Goal: Task Accomplishment & Management: Manage account settings

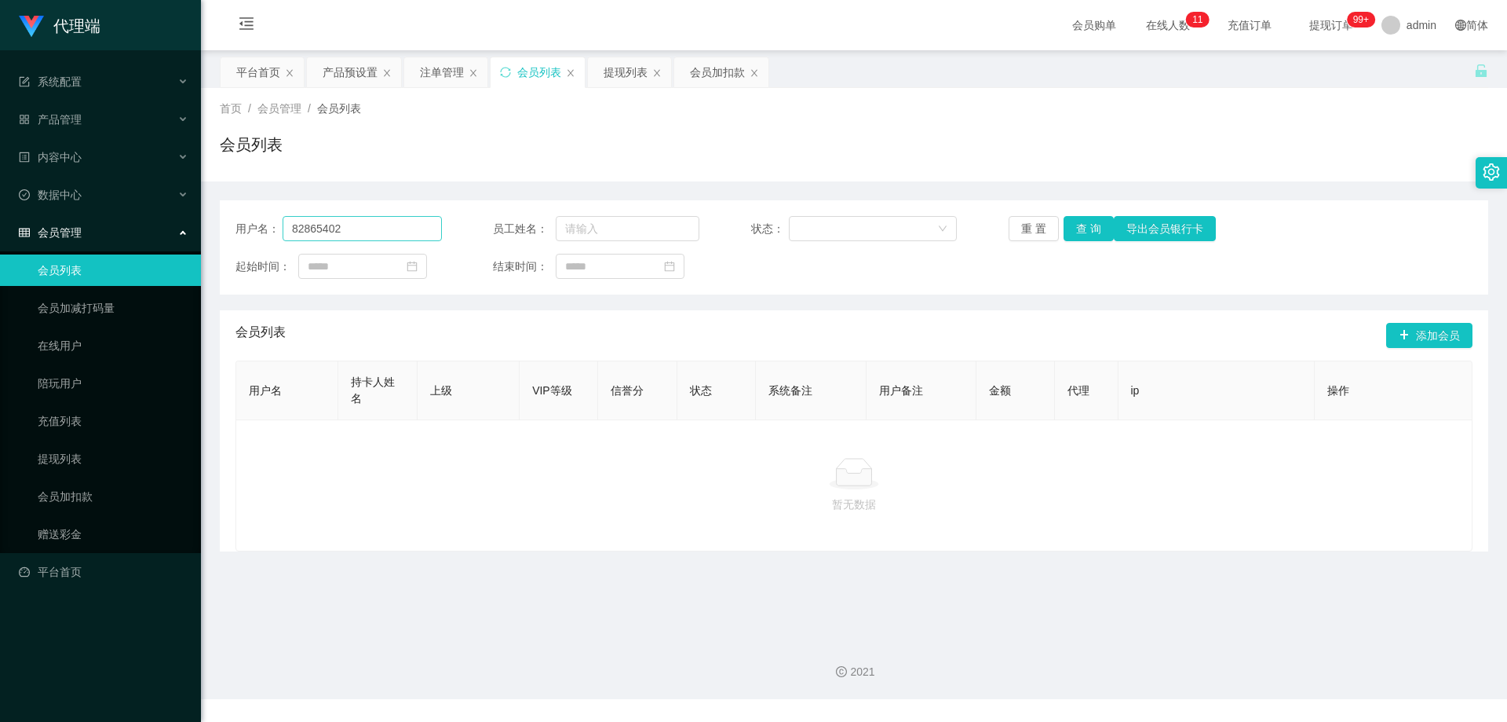
click at [267, 227] on div "用户名： 82865402" at bounding box center [339, 228] width 206 height 25
type input "禁止提现"
drag, startPoint x: 363, startPoint y: 220, endPoint x: 264, endPoint y: 232, distance: 99.7
click at [264, 232] on div "用户名： 禁止提现" at bounding box center [339, 228] width 206 height 25
click at [533, 72] on div "会员列表" at bounding box center [539, 72] width 44 height 30
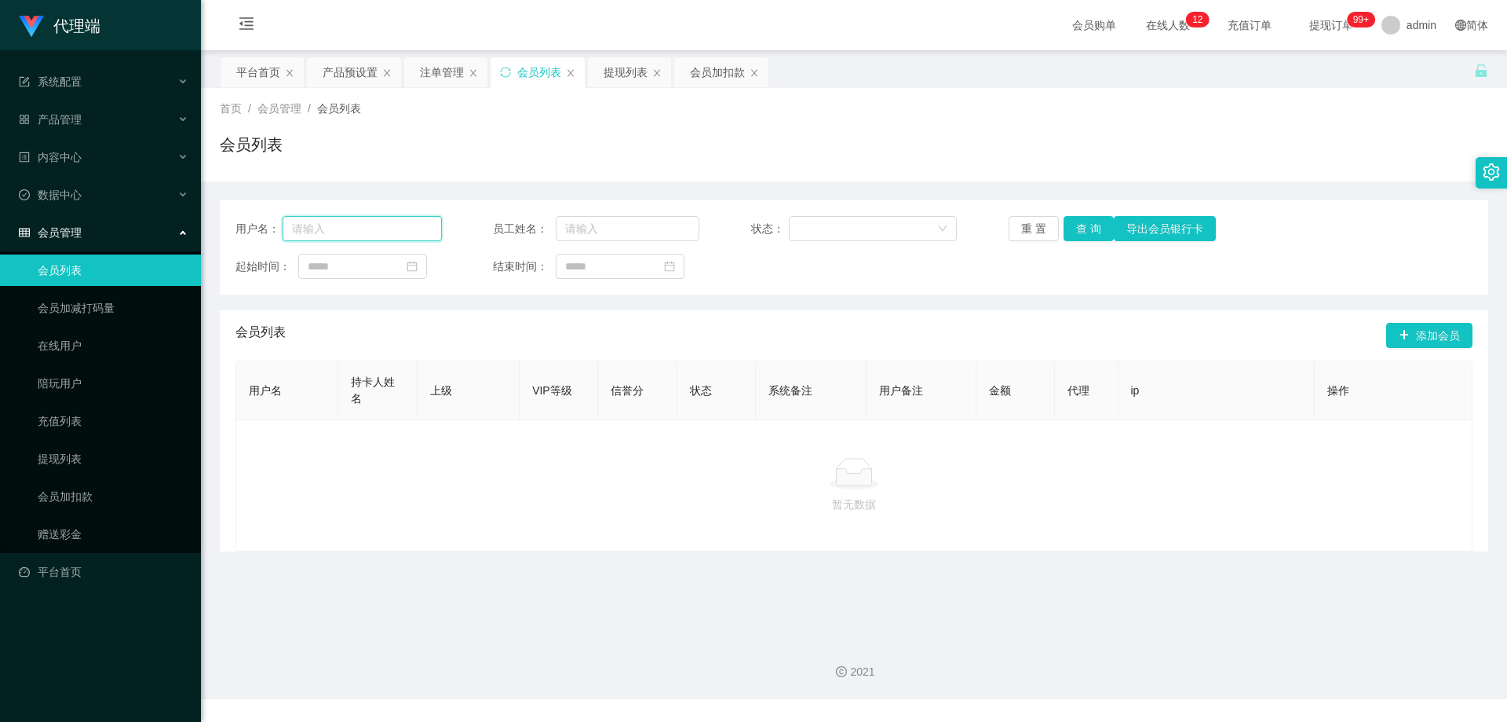
click at [347, 232] on input "text" at bounding box center [362, 228] width 159 height 25
paste input "pakwhaywong"
type input "pakwhaywong"
click at [1091, 232] on button "查 询" at bounding box center [1089, 228] width 50 height 25
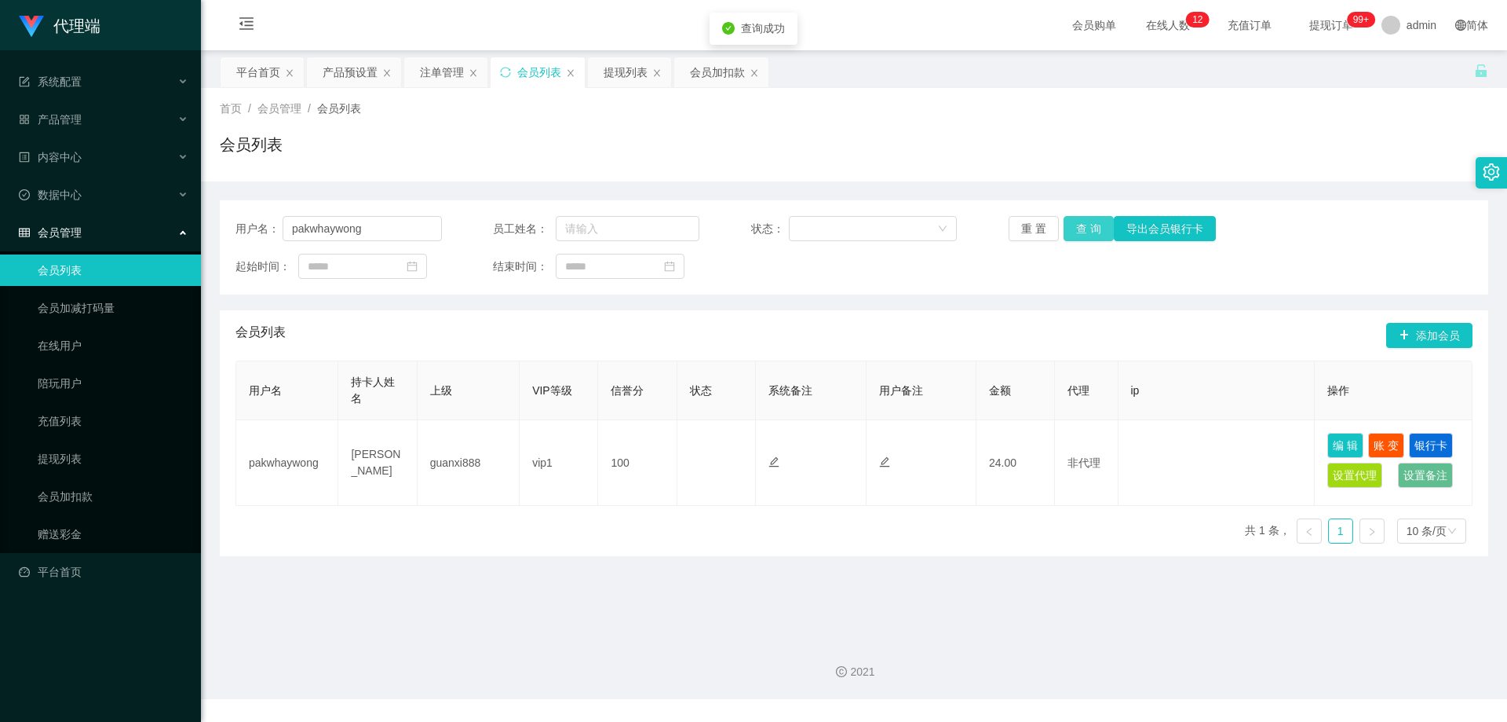
click at [1091, 232] on button "查 询" at bounding box center [1089, 228] width 50 height 25
click at [689, 130] on div "首页 / 会员管理 / 会员列表 / 会员列表" at bounding box center [854, 134] width 1269 height 68
click at [723, 68] on div "会员加扣款" at bounding box center [717, 72] width 55 height 30
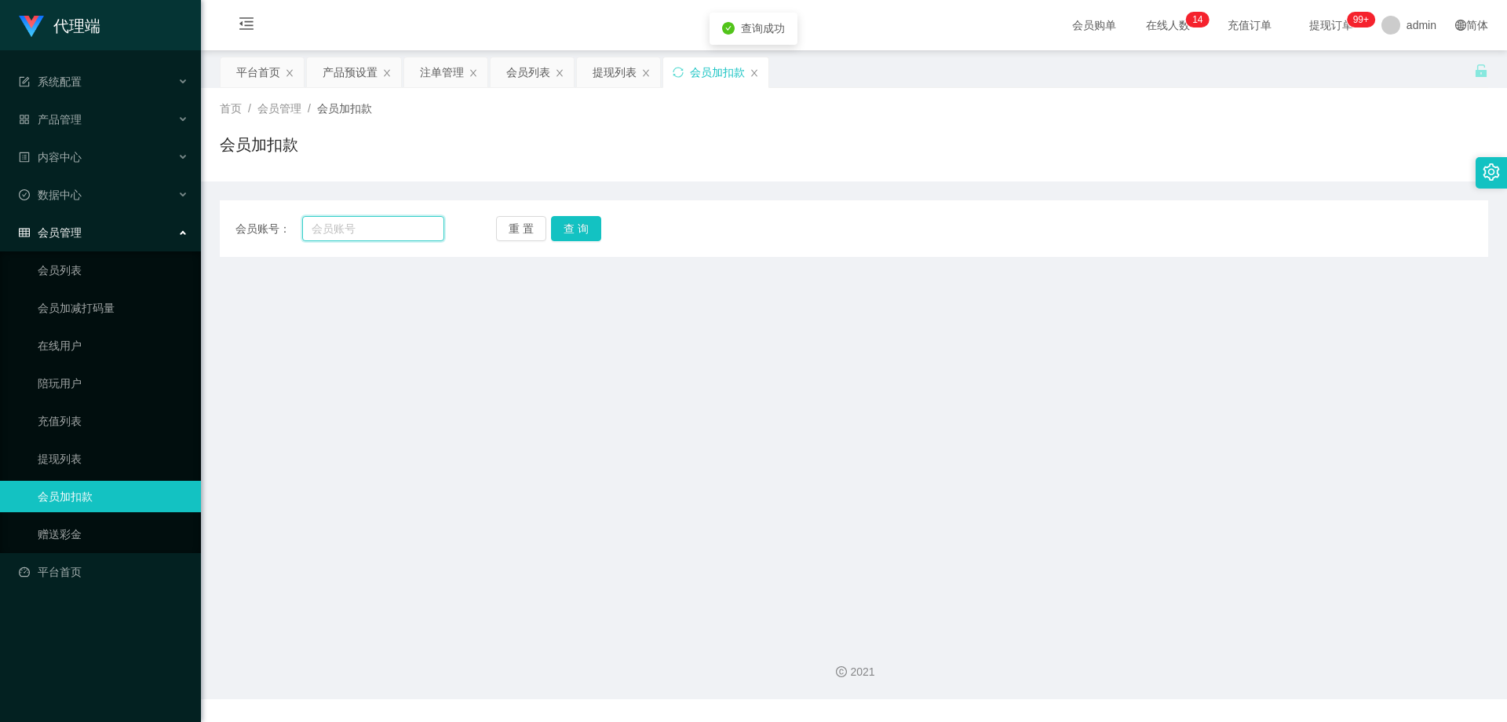
click at [356, 230] on input "text" at bounding box center [373, 228] width 142 height 25
paste input "pakwhaywong"
type input "pakwhaywong"
click at [597, 229] on button "查 询" at bounding box center [576, 228] width 50 height 25
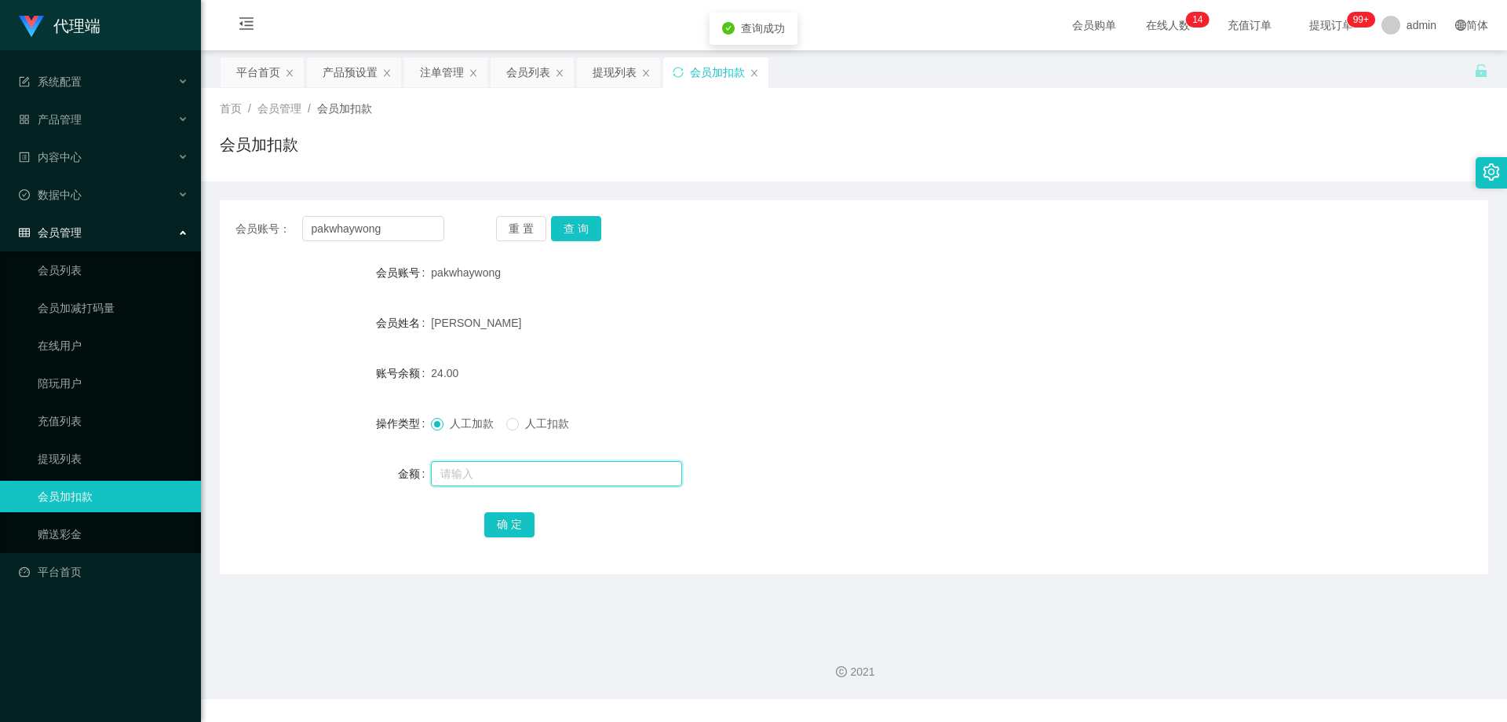
click at [475, 469] on input "text" at bounding box center [556, 473] width 251 height 25
type input "1000"
drag, startPoint x: 674, startPoint y: 434, endPoint x: 536, endPoint y: 488, distance: 147.7
click at [671, 434] on div "人工加款 人工扣款" at bounding box center [801, 422] width 740 height 31
click at [508, 520] on button "确 定" at bounding box center [509, 524] width 50 height 25
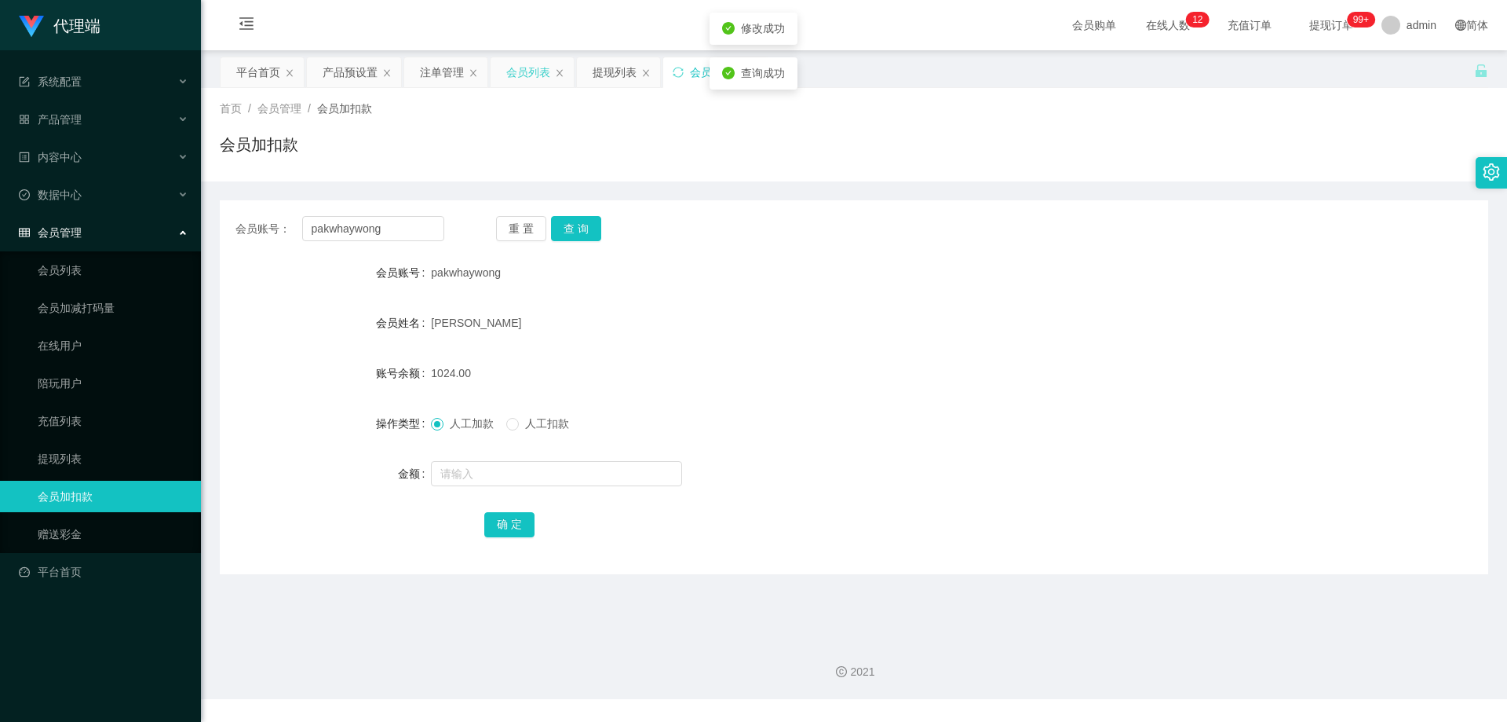
click at [528, 68] on div "会员列表" at bounding box center [528, 72] width 44 height 30
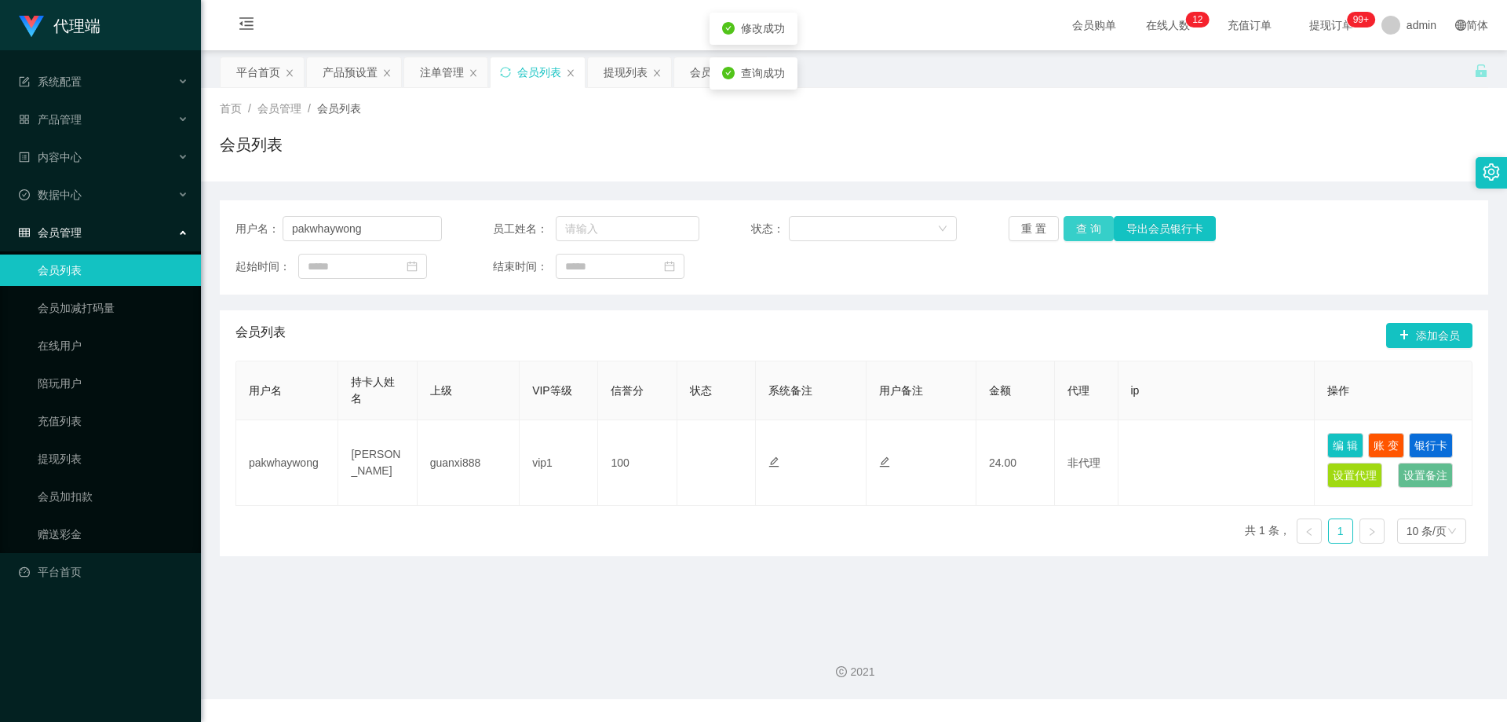
click at [1097, 229] on button "查 询" at bounding box center [1089, 228] width 50 height 25
click at [1097, 229] on div "重 置 查 询 导出会员银行卡" at bounding box center [1112, 228] width 206 height 25
click at [1097, 229] on button "查 询" at bounding box center [1089, 228] width 50 height 25
click at [353, 74] on div "产品预设置" at bounding box center [350, 72] width 55 height 30
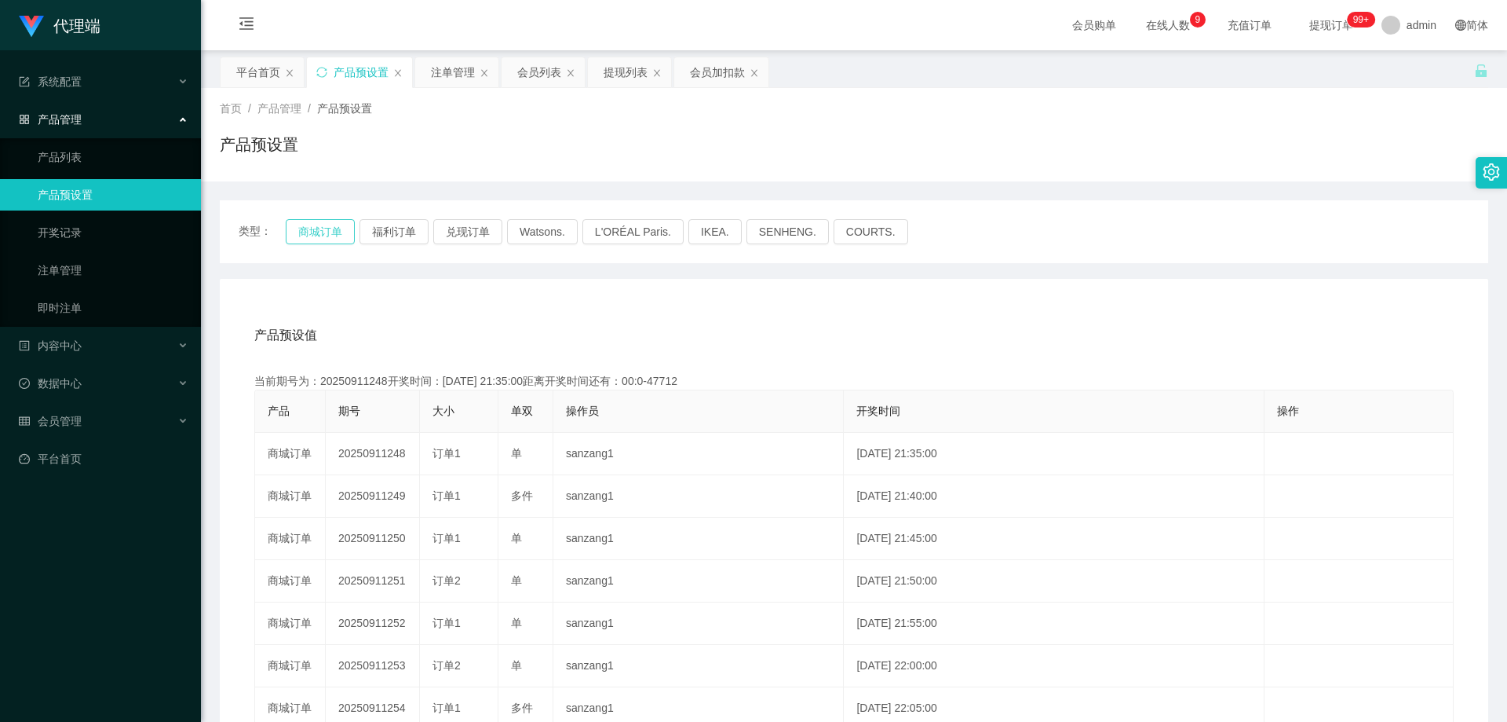
click at [325, 236] on button "商城订单" at bounding box center [320, 231] width 69 height 25
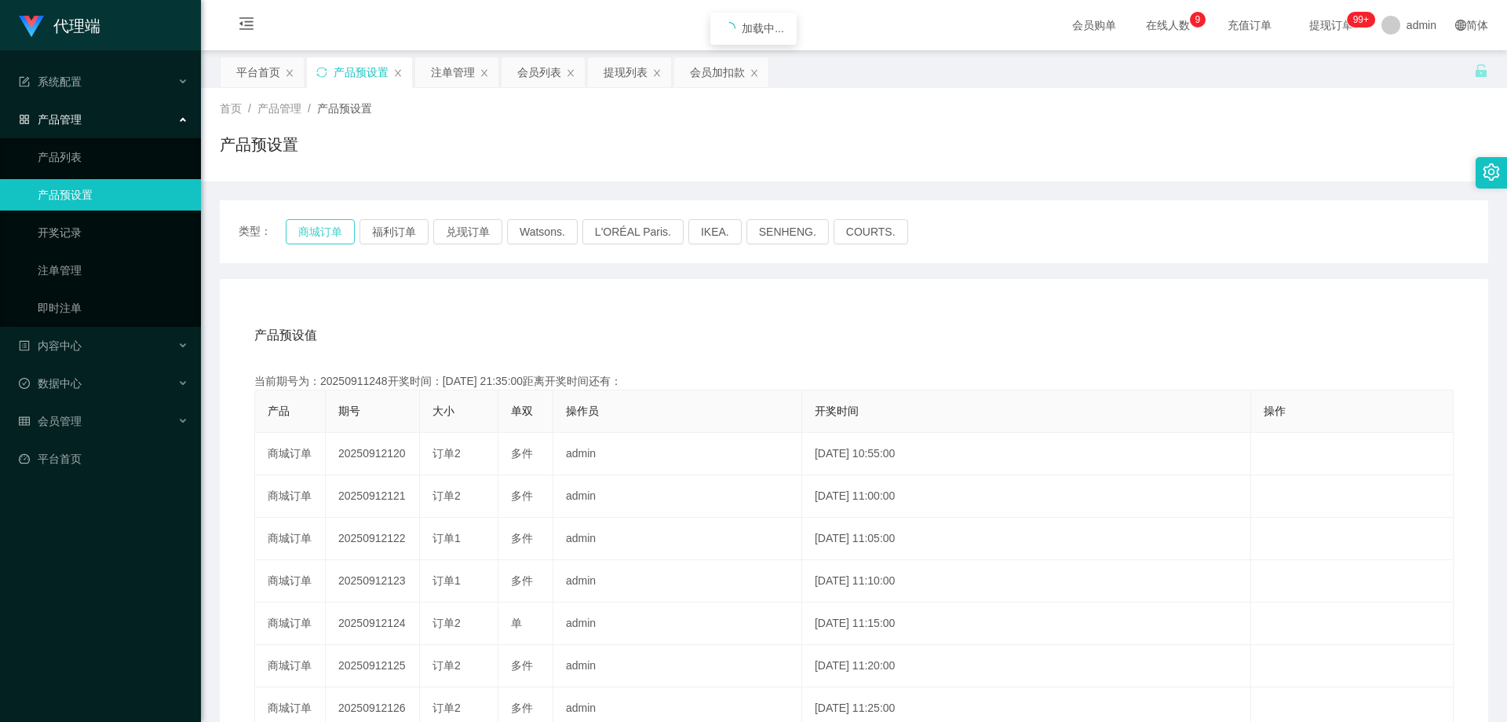
click at [325, 236] on button "商城订单" at bounding box center [320, 231] width 69 height 25
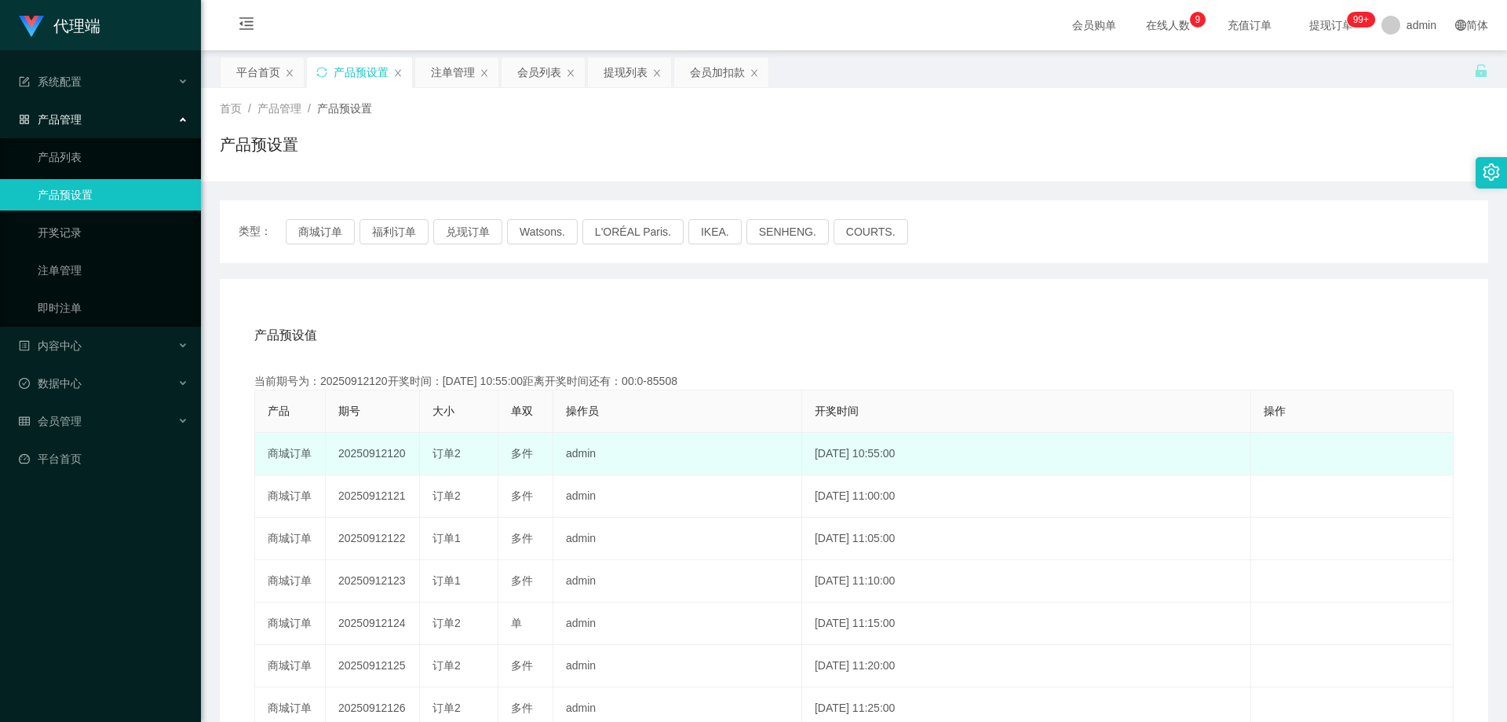
click at [377, 451] on td "20250912120" at bounding box center [373, 454] width 94 height 42
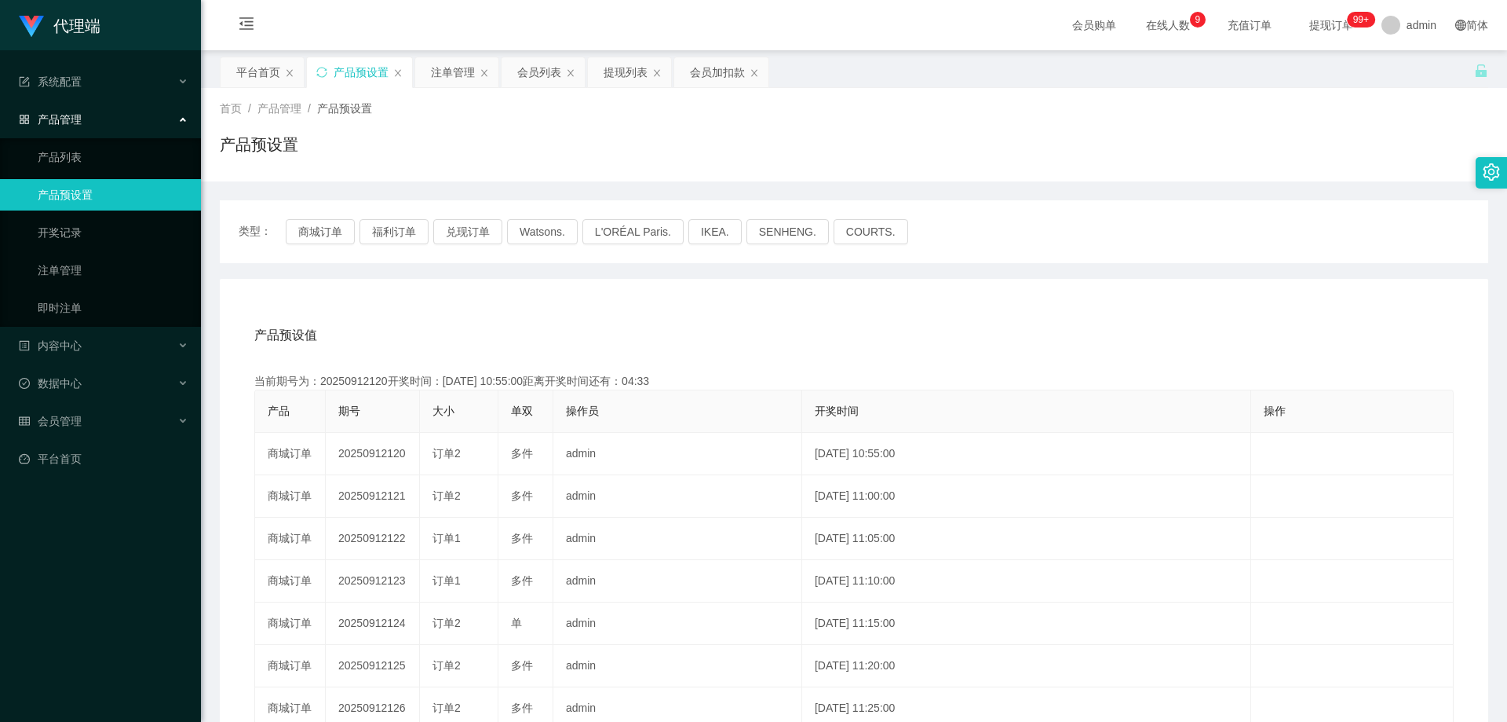
copy td "20250912120"
click at [448, 72] on div "注单管理" at bounding box center [453, 72] width 44 height 30
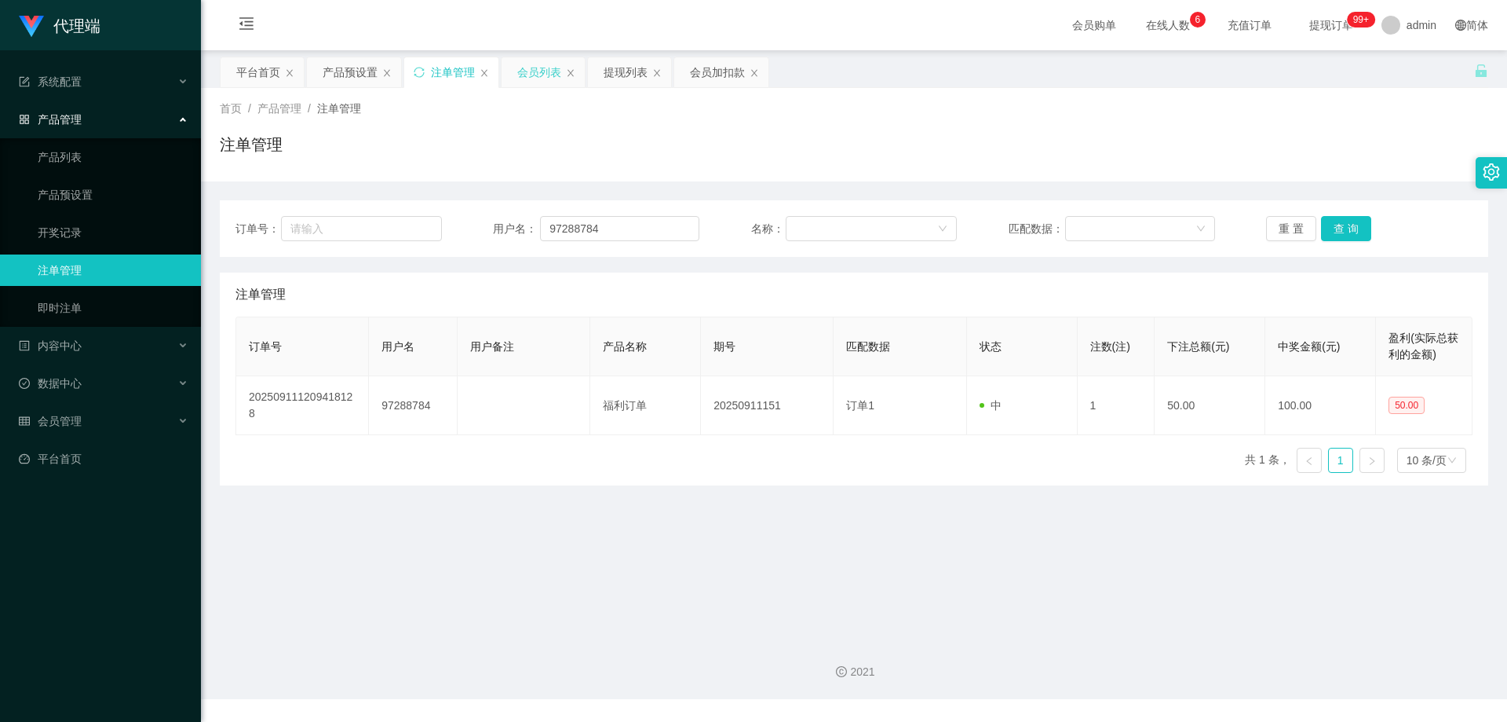
click at [538, 75] on div "会员列表" at bounding box center [539, 72] width 44 height 30
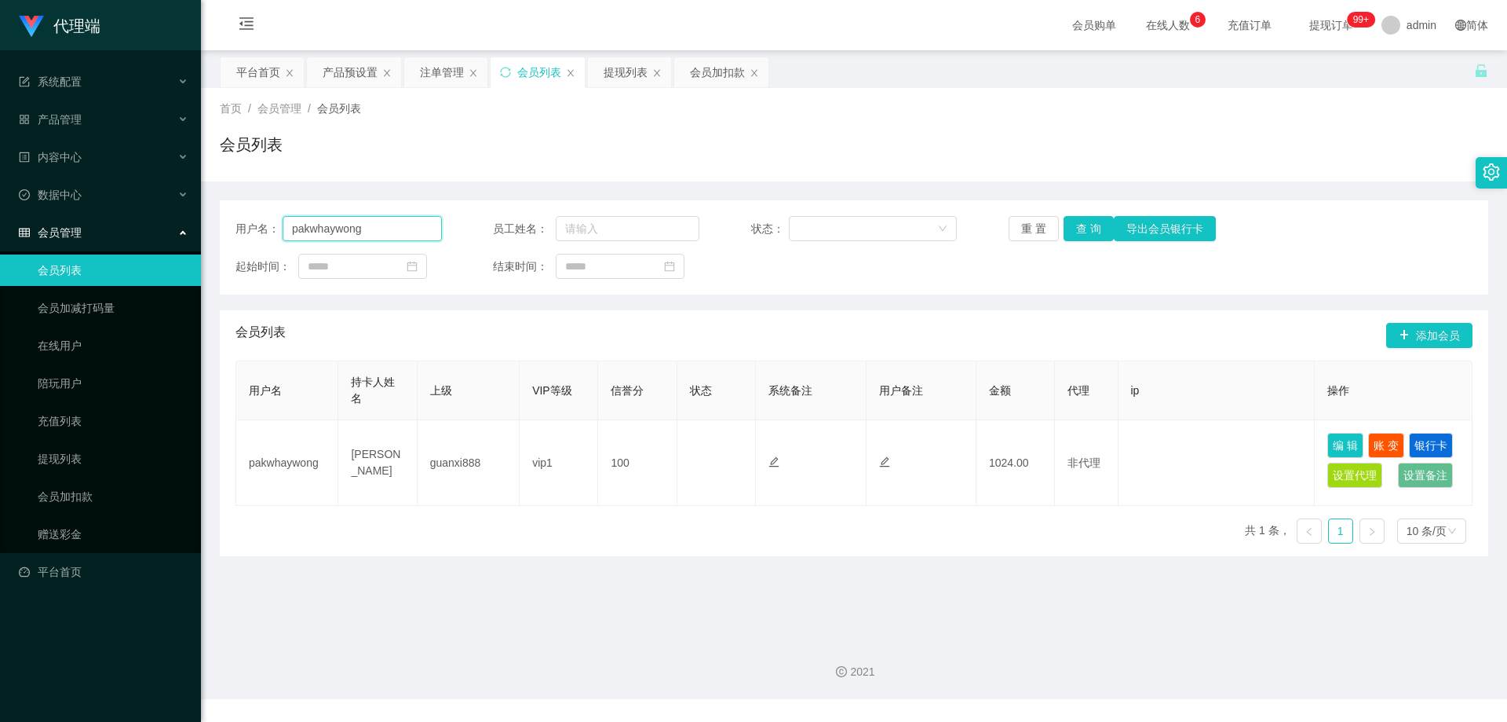
drag, startPoint x: 371, startPoint y: 232, endPoint x: 272, endPoint y: 230, distance: 99.7
click at [272, 230] on div "用户名： pakwhaywong" at bounding box center [339, 228] width 206 height 25
click at [437, 65] on div "注单管理" at bounding box center [442, 72] width 44 height 30
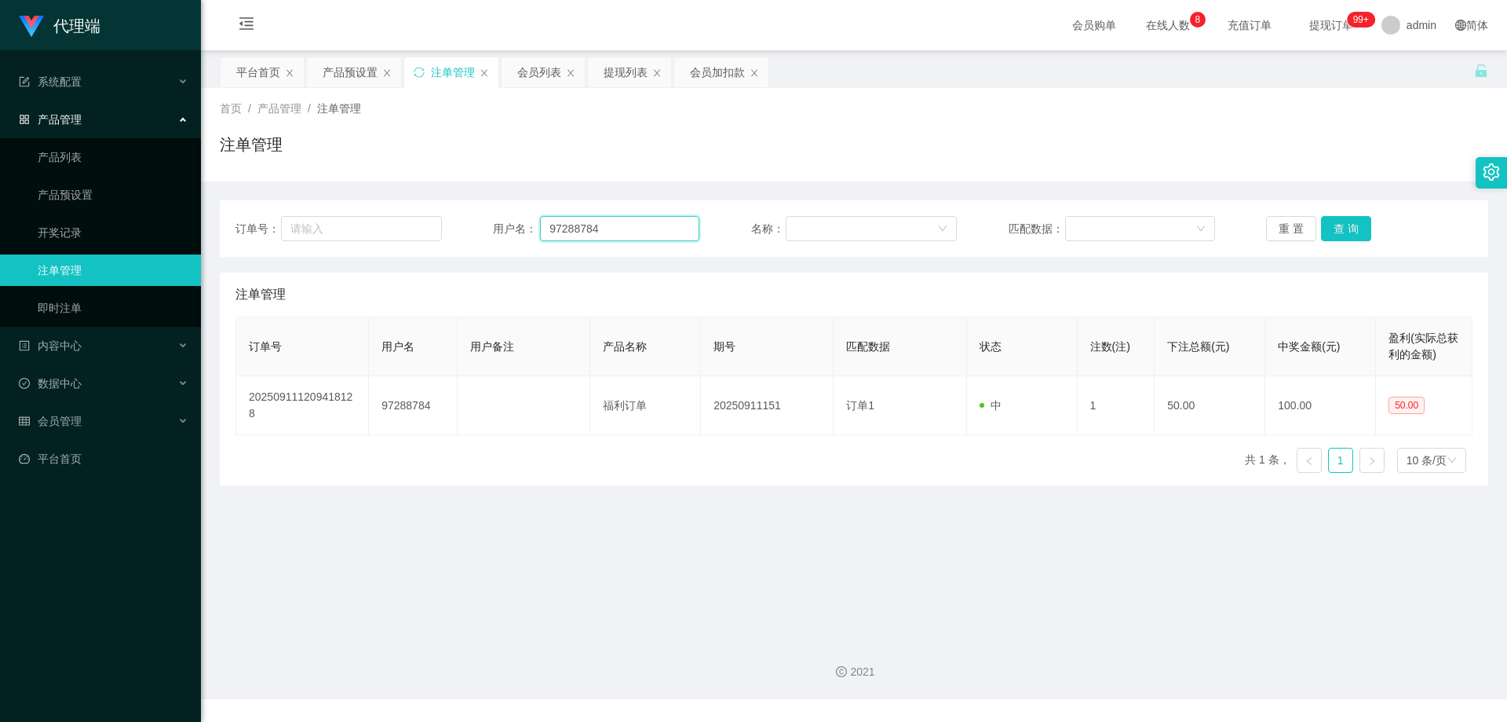
drag, startPoint x: 488, startPoint y: 231, endPoint x: 473, endPoint y: 231, distance: 15.7
click at [470, 231] on div "订单号： 用户名： 97288784 名称： 匹配数据： 重 置 查 询" at bounding box center [854, 228] width 1237 height 25
paste input "pakwhaywong"
type input "pakwhaywong"
click at [1344, 231] on button "查 询" at bounding box center [1346, 228] width 50 height 25
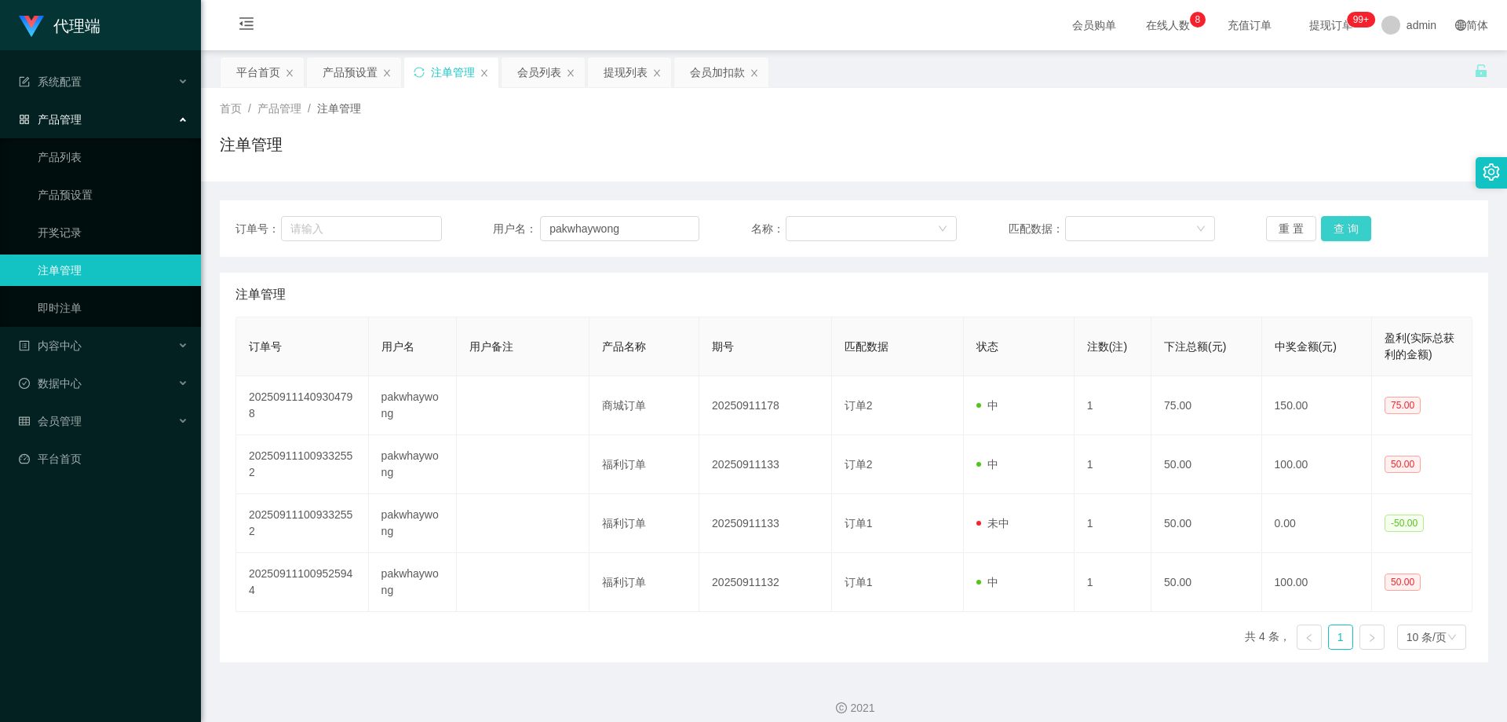
click at [1350, 222] on button "查 询" at bounding box center [1346, 228] width 50 height 25
click at [1329, 228] on button "查 询" at bounding box center [1346, 228] width 50 height 25
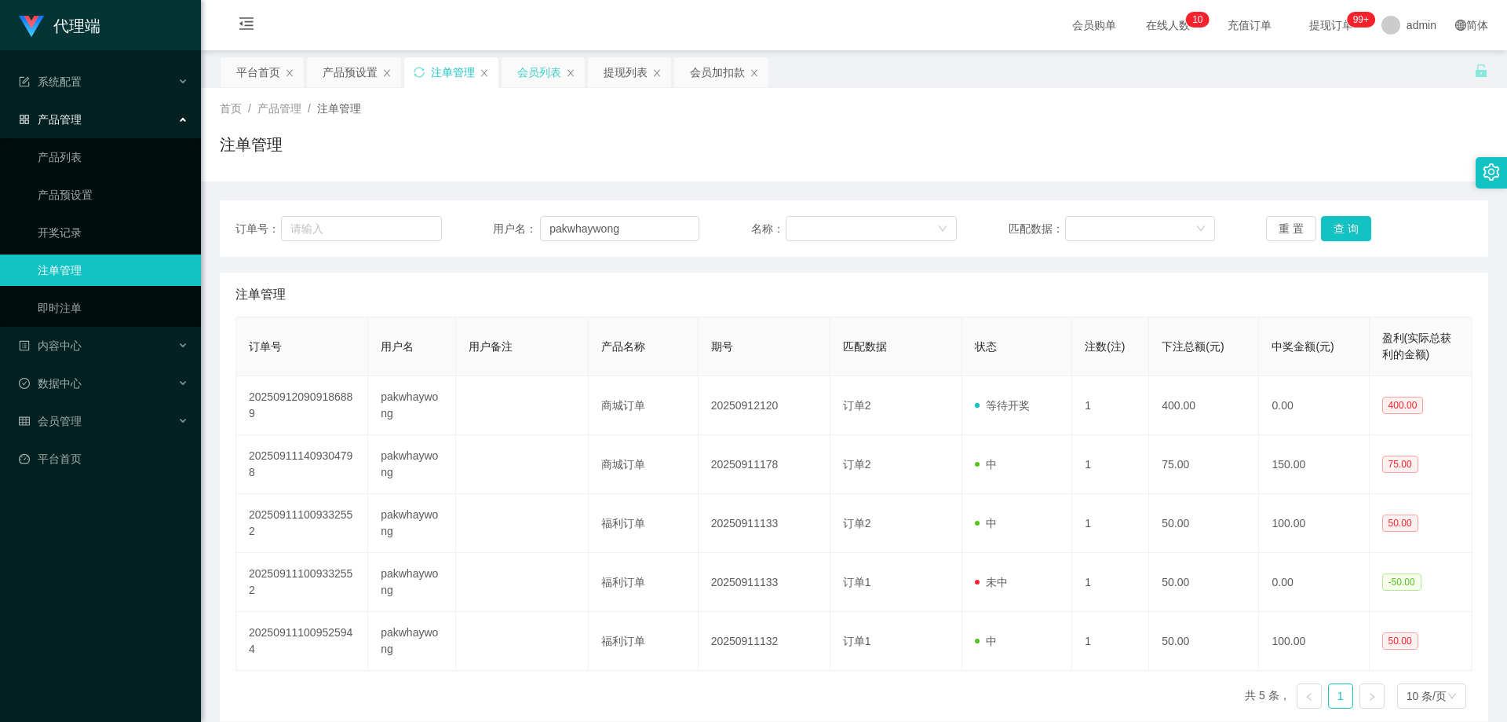
click at [550, 73] on div "会员列表" at bounding box center [539, 72] width 44 height 30
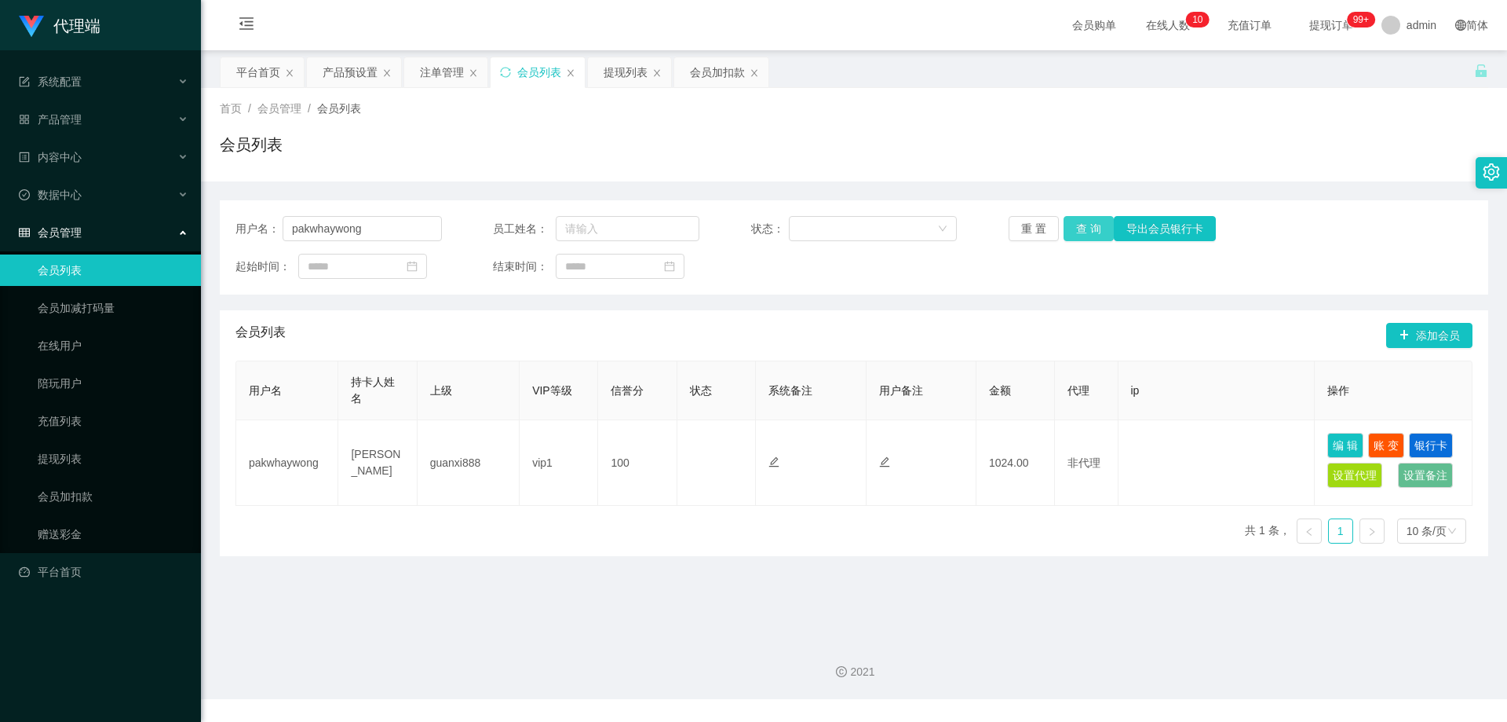
click at [1092, 224] on button "查 询" at bounding box center [1089, 228] width 50 height 25
